Goal: Find specific page/section: Find specific page/section

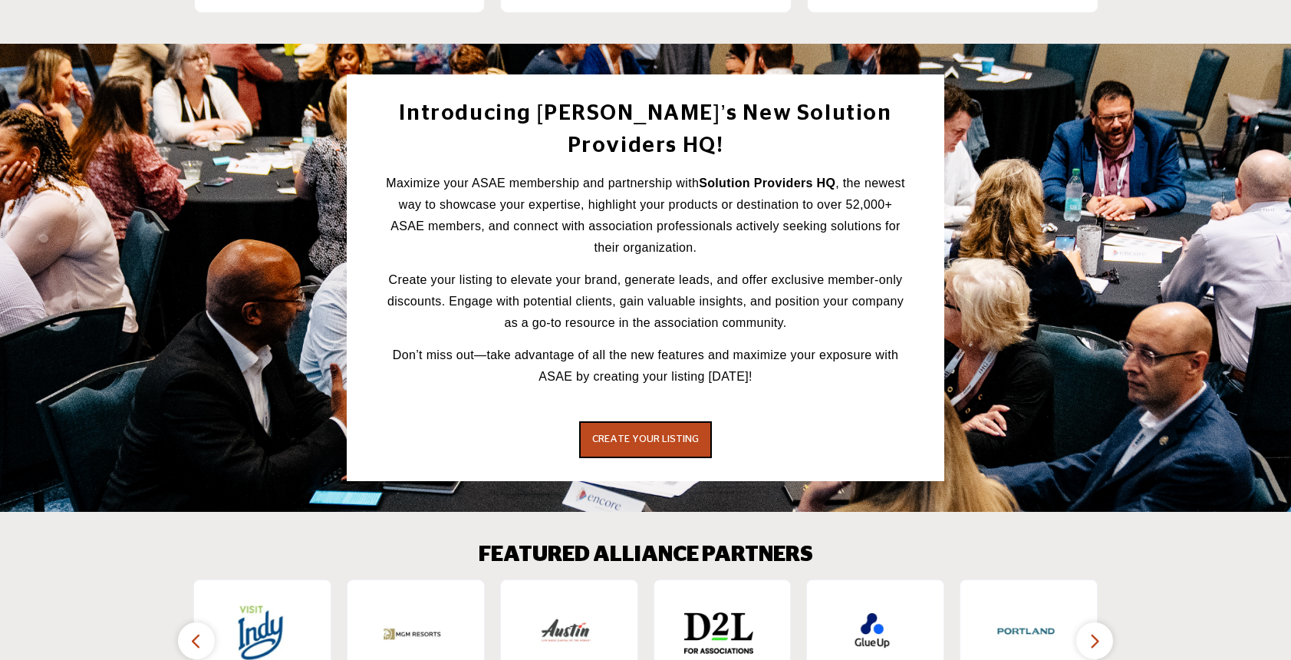
scroll to position [2495, 0]
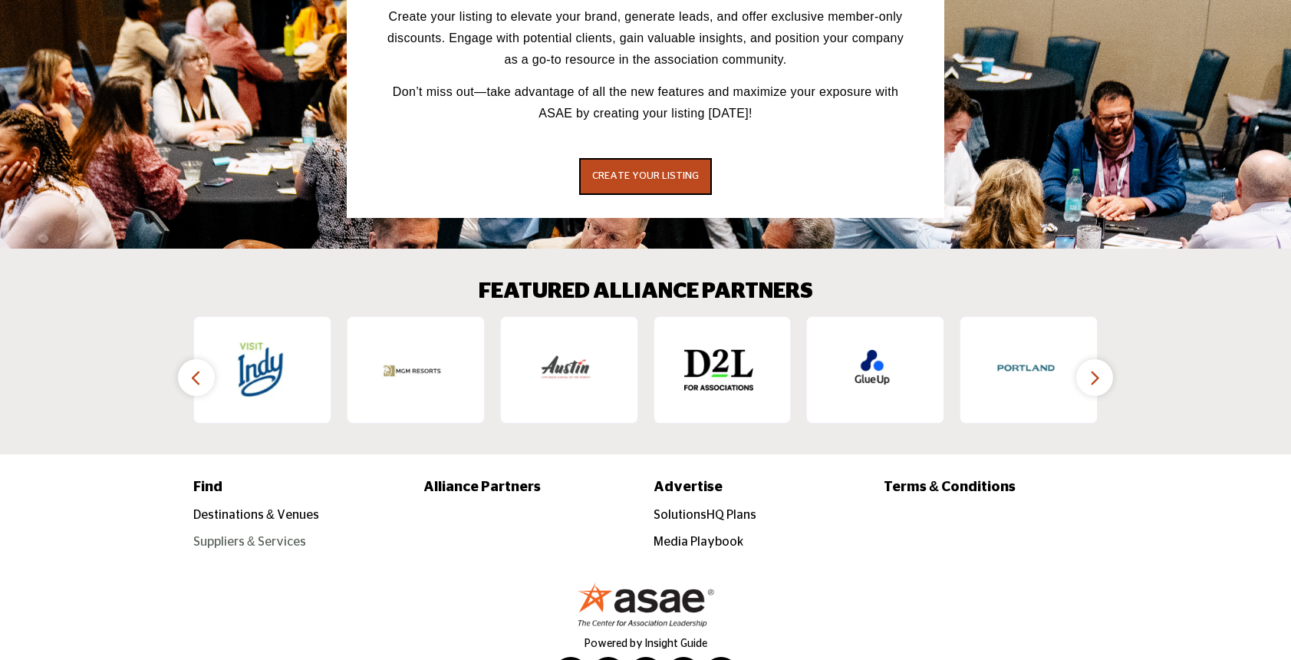
click at [272, 536] on link "Suppliers & Services" at bounding box center [249, 542] width 113 height 12
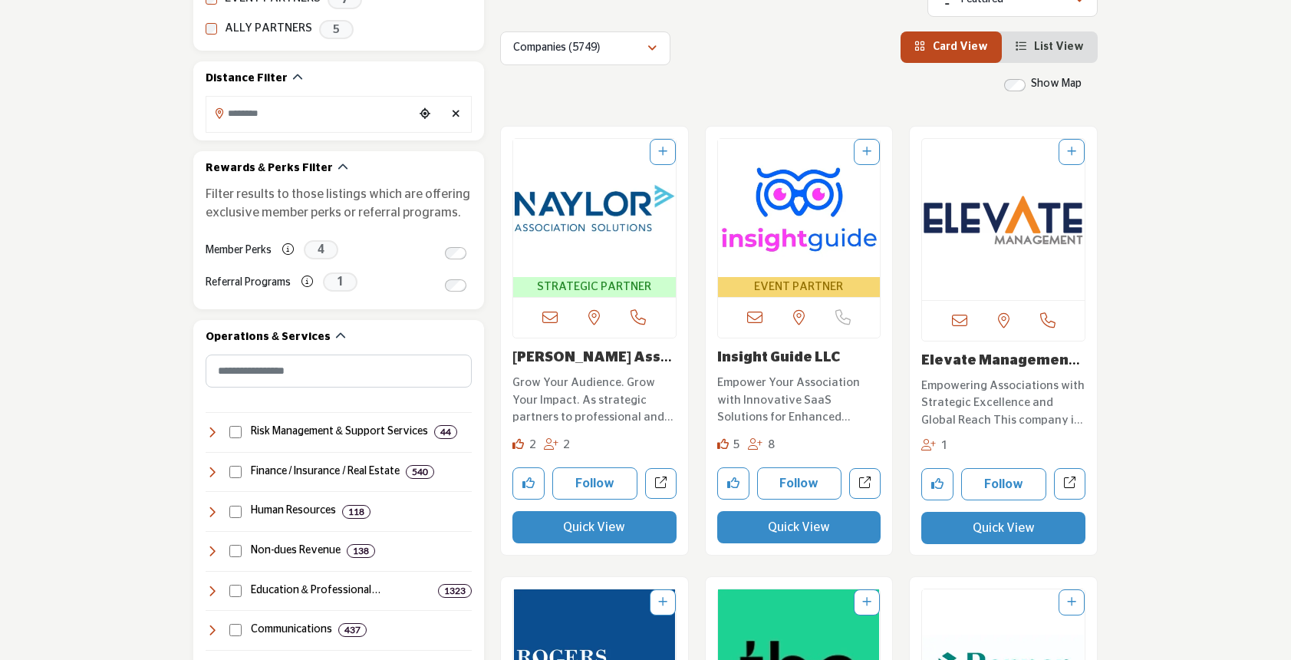
scroll to position [773, 0]
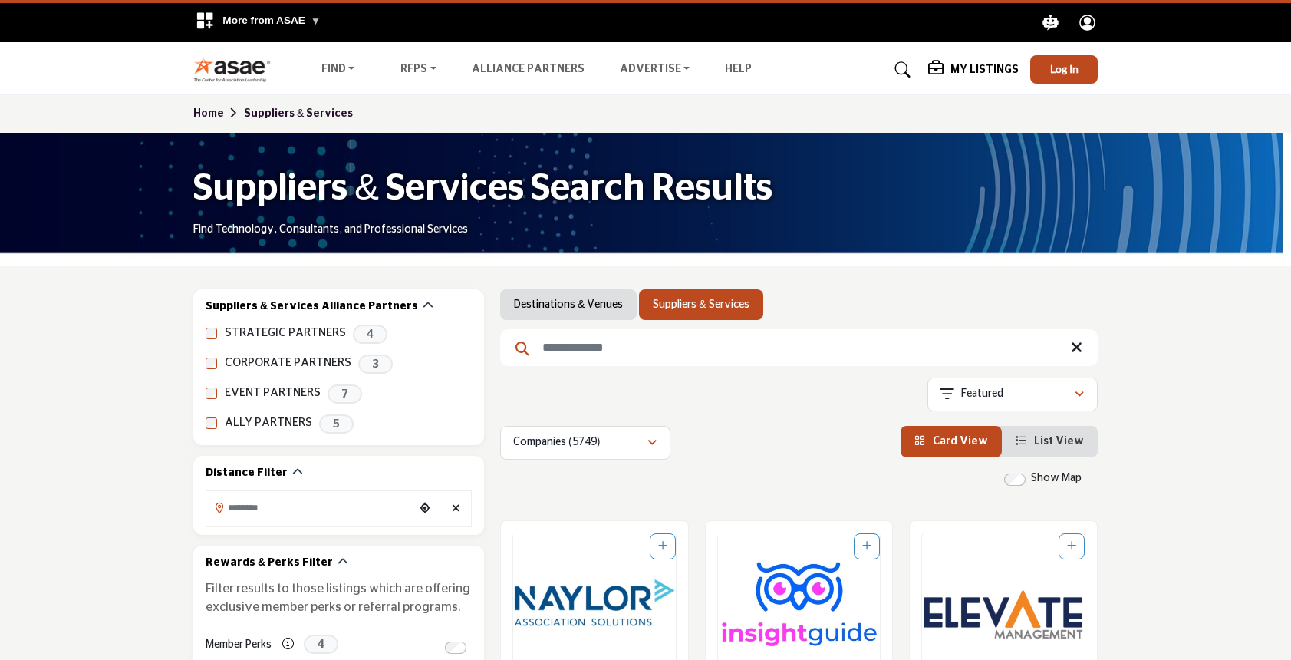
click at [315, 117] on link "Suppliers & Services" at bounding box center [298, 113] width 109 height 11
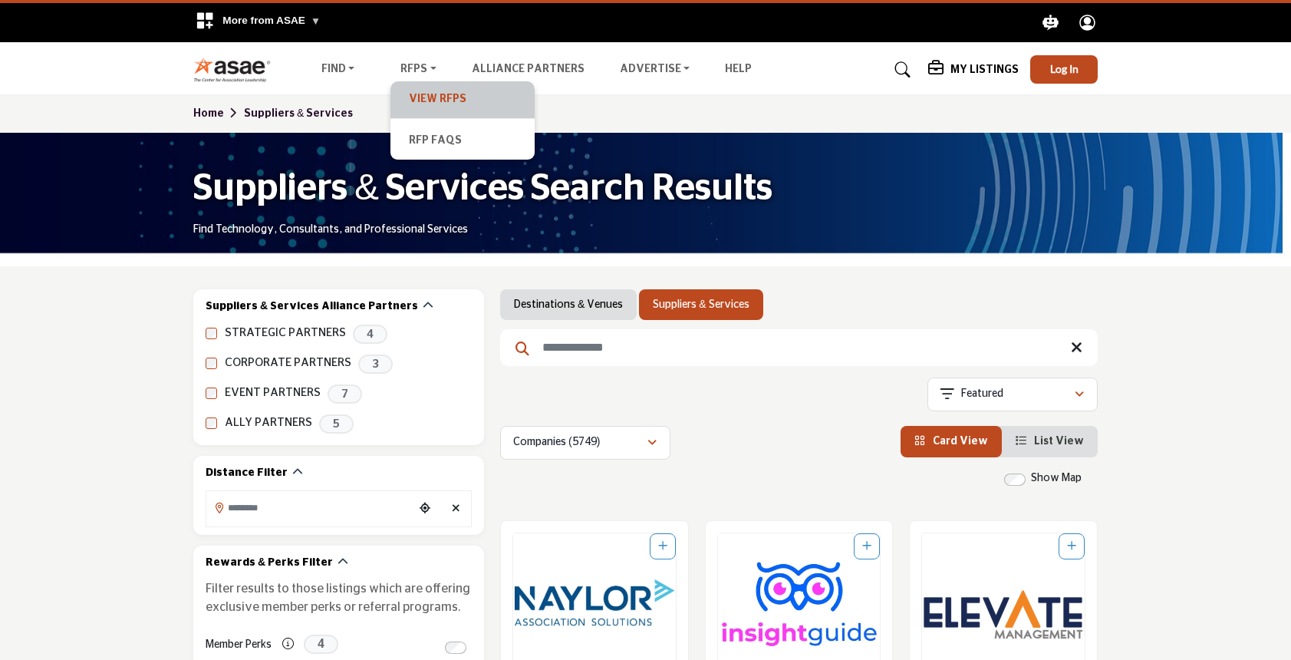
click at [416, 103] on link "View RFPs" at bounding box center [462, 99] width 129 height 21
